Goal: Task Accomplishment & Management: Manage account settings

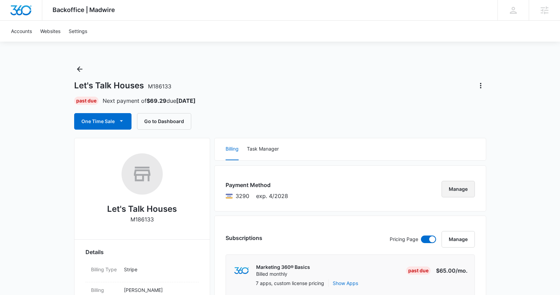
click at [451, 189] on button "Manage" at bounding box center [458, 189] width 33 height 16
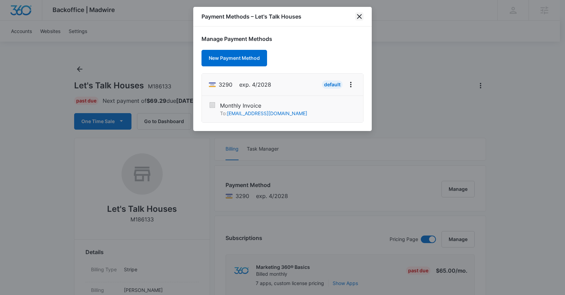
click at [359, 19] on icon "close" at bounding box center [360, 16] width 8 height 8
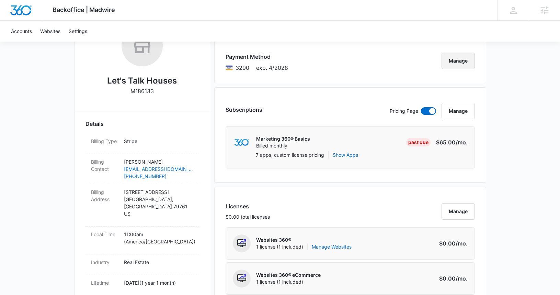
scroll to position [136, 0]
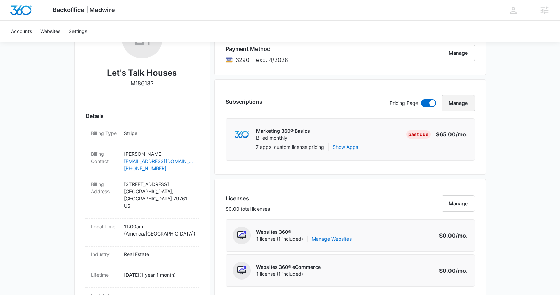
click at [454, 108] on button "Manage" at bounding box center [458, 103] width 33 height 16
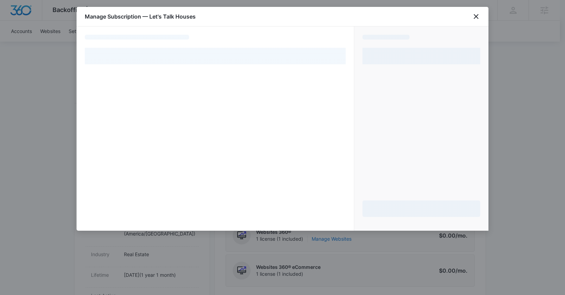
select select "pm_1QxWhdA4n8RTgNjU16nayGP1"
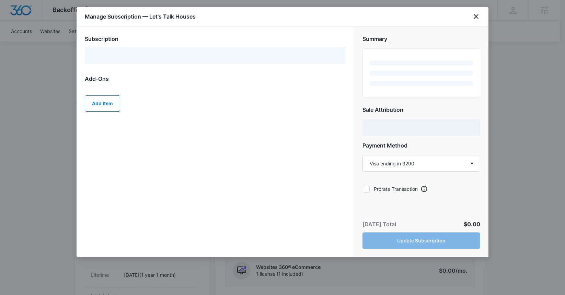
click at [481, 16] on div "Manage Subscription — Let's Talk Houses" at bounding box center [283, 17] width 412 height 20
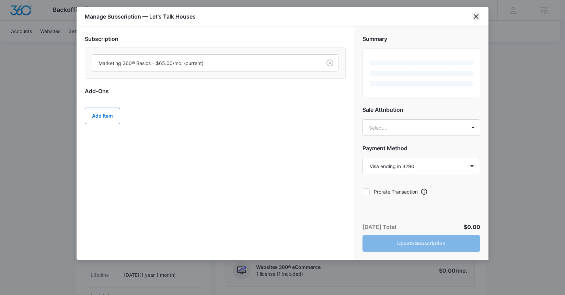
click at [478, 16] on icon "close" at bounding box center [476, 16] width 8 height 8
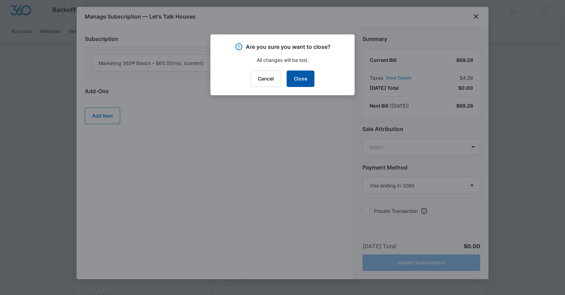
click at [304, 74] on button "Close" at bounding box center [301, 78] width 28 height 16
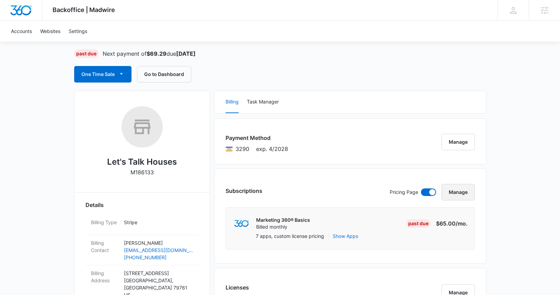
scroll to position [0, 0]
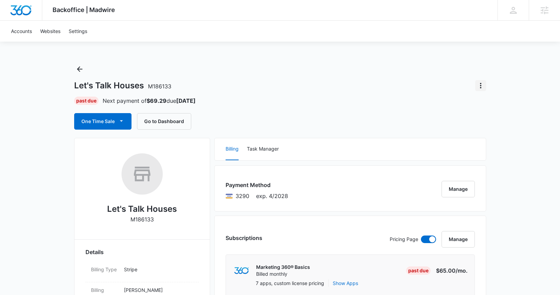
click at [482, 81] on icon "Actions" at bounding box center [481, 85] width 8 height 8
click at [486, 106] on div "Close Account" at bounding box center [500, 104] width 32 height 5
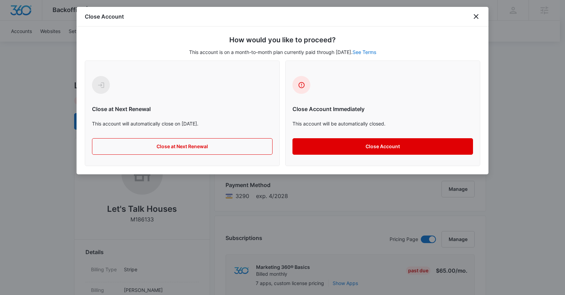
click at [363, 143] on button "Close Account" at bounding box center [383, 146] width 181 height 16
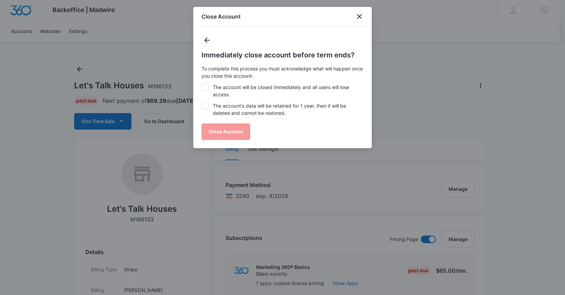
click at [233, 94] on label "The account will be closed immediately and all users will lose access." at bounding box center [283, 90] width 162 height 14
click at [202, 84] on input "The account will be closed immediately and all users will lose access." at bounding box center [202, 83] width 0 height 0
checkbox input "true"
click at [234, 108] on label "The account's data will be retained for 1 year, then it will be deleted and can…" at bounding box center [283, 109] width 162 height 14
click at [202, 102] on input "The account's data will be retained for 1 year, then it will be deleted and can…" at bounding box center [202, 102] width 0 height 0
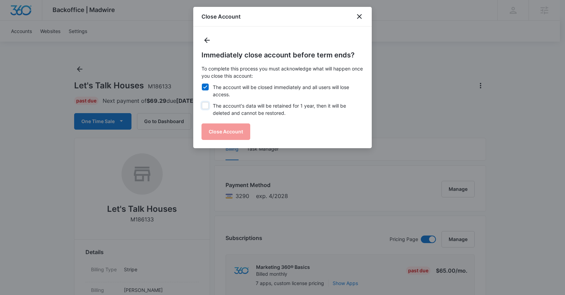
checkbox input "true"
click at [234, 133] on button "Close Account" at bounding box center [226, 131] width 49 height 16
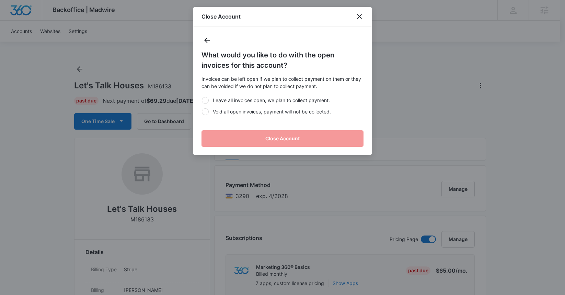
click at [247, 110] on label "Void all open invoices, payment will not be collected." at bounding box center [283, 111] width 162 height 7
click at [202, 111] on input "Void all open invoices, payment will not be collected." at bounding box center [202, 111] width 0 height 0
radio input "true"
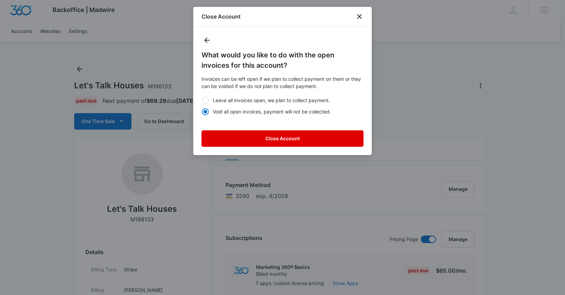
click at [268, 139] on button "Close Account" at bounding box center [283, 138] width 162 height 16
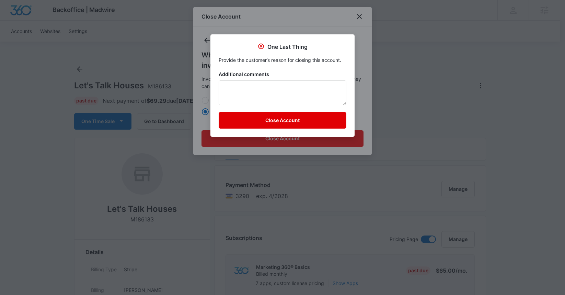
click at [276, 70] on div at bounding box center [283, 70] width 128 height 0
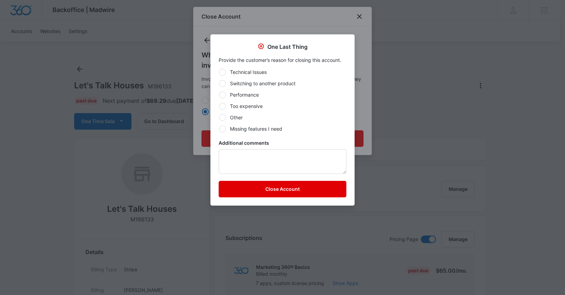
click at [302, 185] on button "Close Account" at bounding box center [283, 189] width 128 height 16
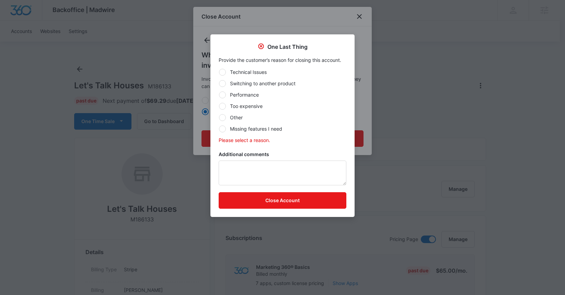
click at [237, 114] on label "Other" at bounding box center [283, 117] width 128 height 7
click at [219, 117] on input "Other" at bounding box center [219, 117] width 0 height 0
radio input "true"
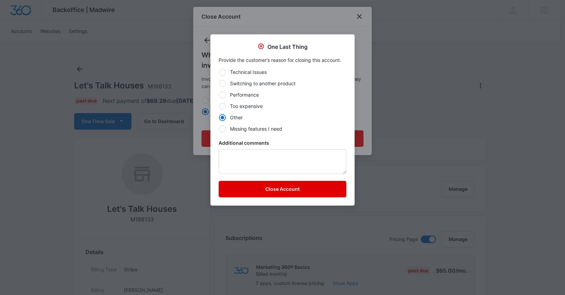
click at [304, 191] on button "Close Account" at bounding box center [283, 189] width 128 height 16
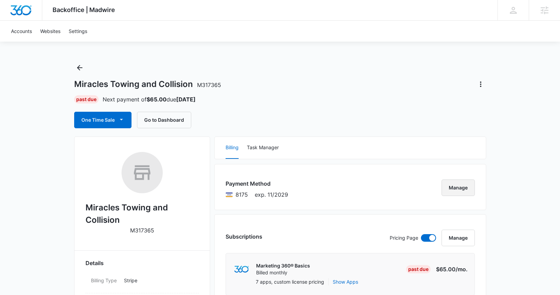
scroll to position [3, 0]
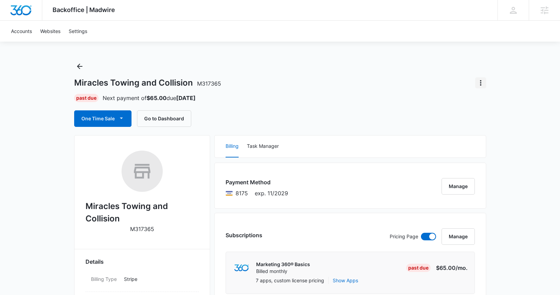
click at [477, 85] on icon "Actions" at bounding box center [481, 83] width 8 height 8
click at [291, 92] on div "Miracles Towing and Collision M317365 Past Due Next payment of $65.00 due Sep 2…" at bounding box center [280, 94] width 412 height 66
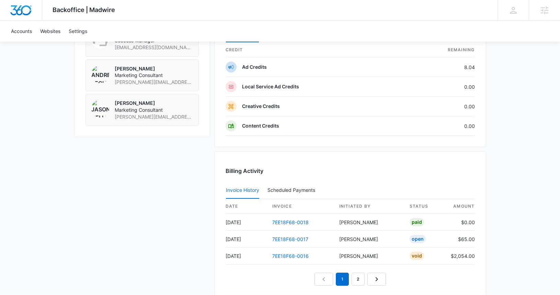
scroll to position [599, 0]
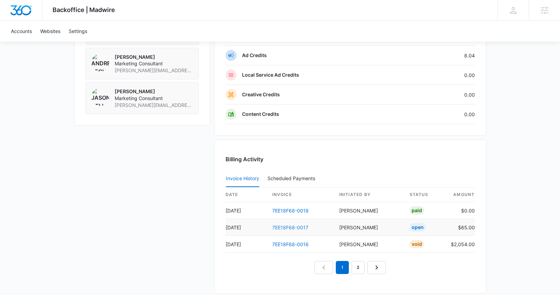
click at [285, 227] on link "7EE18F68-0017" at bounding box center [290, 227] width 36 height 6
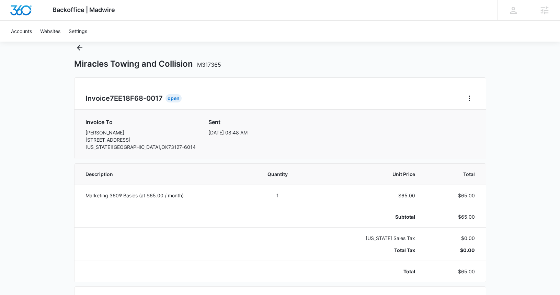
scroll to position [25, 0]
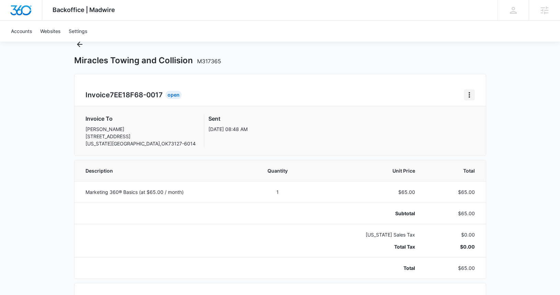
click at [471, 97] on icon "Home" at bounding box center [469, 95] width 8 height 8
click at [481, 126] on div "Retry Payment" at bounding box center [493, 124] width 40 height 5
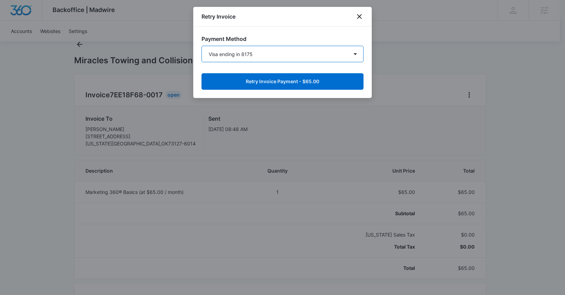
click at [238, 59] on select "Visa ending in 8175 New Payment Method" at bounding box center [283, 54] width 162 height 16
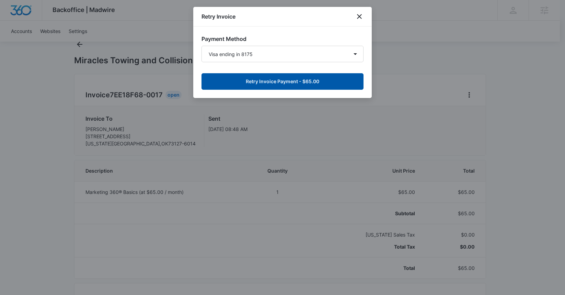
click at [269, 78] on button "Retry Invoice Payment - $65.00" at bounding box center [283, 81] width 162 height 16
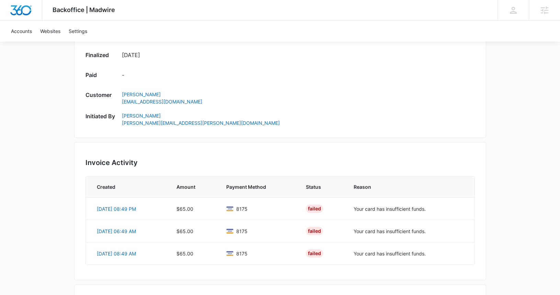
scroll to position [369, 0]
